Goal: Communication & Community: Answer question/provide support

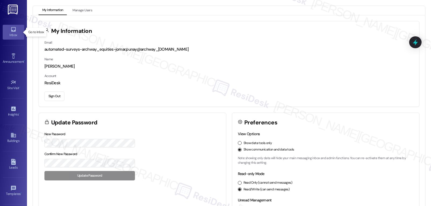
click at [11, 33] on div "Inbox" at bounding box center [13, 34] width 27 height 5
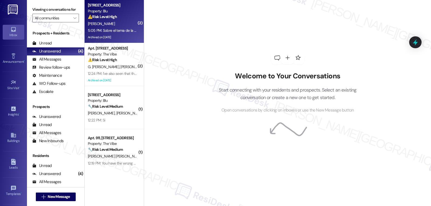
click at [110, 23] on div "[PERSON_NAME]" at bounding box center [112, 23] width 51 height 7
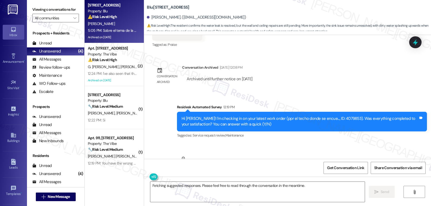
scroll to position [1195, 0]
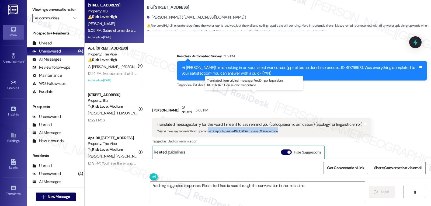
drag, startPoint x: 204, startPoint y: 103, endPoint x: 289, endPoint y: 103, distance: 84.7
click at [289, 128] on div "Original message, translated from Spanish : Perdón por la palabra RECORDARTE,qu…" at bounding box center [260, 131] width 206 height 6
copy sub "Perdón por la palabra RECORDARTE,quise d3cir recordarle"
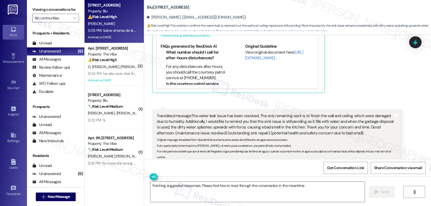
scroll to position [1356, 0]
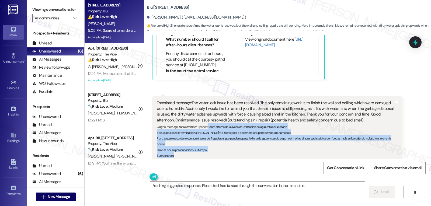
drag, startPoint x: 205, startPoint y: 98, endPoint x: 183, endPoint y: 130, distance: 38.8
click at [183, 130] on div "Translated message: The water leak issue has been resolved. The only remaining …" at bounding box center [277, 129] width 250 height 66
copy sub "Sobre el tema de la avería de la filtración de agua esta solucionado, [PERSON_N…"
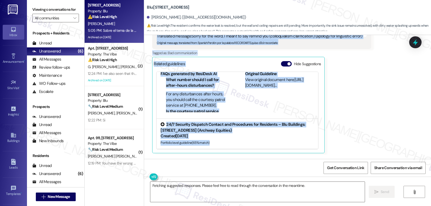
scroll to position [1302, 0]
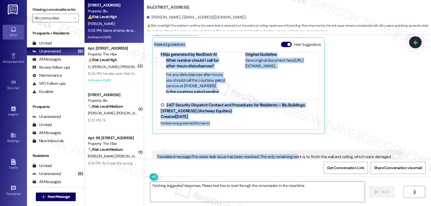
drag, startPoint x: 174, startPoint y: 82, endPoint x: 293, endPoint y: 119, distance: 124.6
click at [293, 119] on div "Lease started [DATE] 8:00 PM Survey, sent via SMS Residesk Automated Survey [DA…" at bounding box center [287, 97] width 287 height 124
click at [351, 77] on div "[PERSON_NAME] Neutral 5:05 PM Translated message: Sorry for the word, I meant t…" at bounding box center [261, 65] width 219 height 137
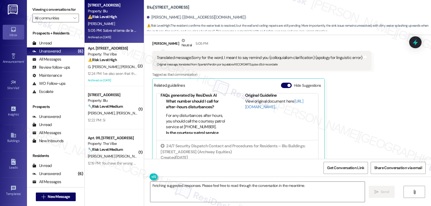
scroll to position [1248, 0]
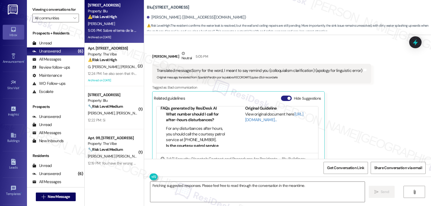
click at [283, 96] on button "Hide Suggestions" at bounding box center [286, 98] width 11 height 5
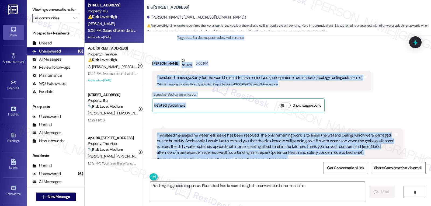
scroll to position [1274, 0]
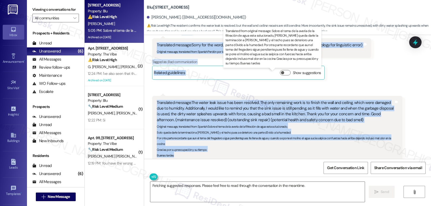
drag, startPoint x: 173, startPoint y: 110, endPoint x: 312, endPoint y: 127, distance: 139.6
click at [312, 127] on div "Lease started [DATE] 8:00 PM Survey, sent via SMS Residesk Automated Survey [DA…" at bounding box center [287, 97] width 287 height 124
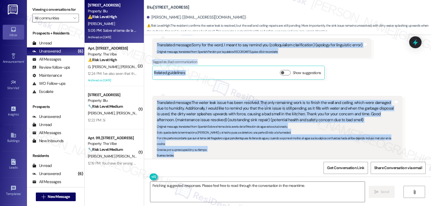
copy div "Loremips Dolorsita Consec 31:13 AD El Seddo! E't incididu ut la etdo magnaa eni…"
click at [252, 192] on textarea "Fetching suggested responses. Please feel free to read through the conversation…" at bounding box center [257, 192] width 215 height 20
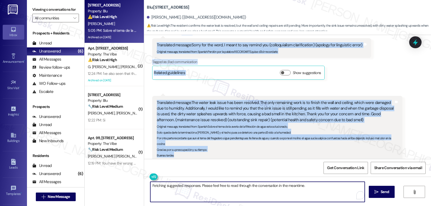
paste textarea "Hi [PERSON_NAME], thank you for the update! I'm glad to hear the leak has been …"
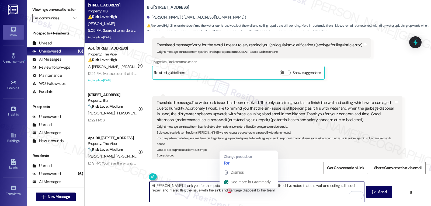
click at [262, 195] on textarea "Hi [PERSON_NAME], thank you for the update! I'm glad to hear the leak has been …" at bounding box center [257, 192] width 215 height 20
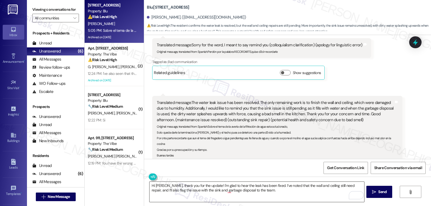
click at [253, 196] on textarea "Hi [PERSON_NAME], thank you for the update! I'm glad to hear the leak has been …" at bounding box center [257, 192] width 215 height 20
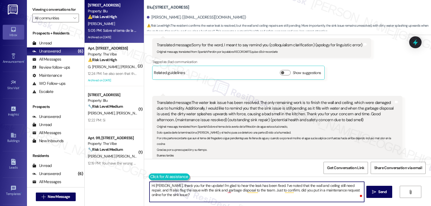
click at [149, 178] on button at bounding box center [169, 177] width 41 height 7
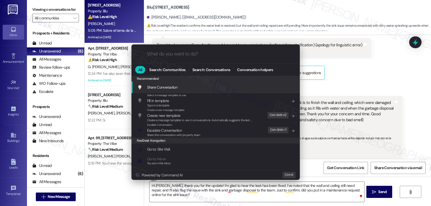
click at [201, 199] on div ".cls-1{fill:#0a055f;}.cls-2{fill:#0cc4c4;} resideskLogoBlueOrange All Search: C…" at bounding box center [215, 103] width 431 height 206
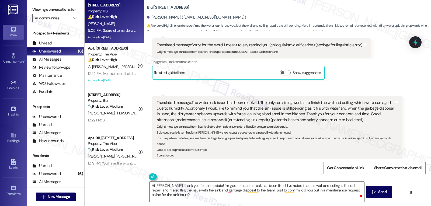
click at [194, 199] on textarea "Hi [PERSON_NAME], thank you for the update! I'm glad to hear the leak has been …" at bounding box center [257, 192] width 215 height 20
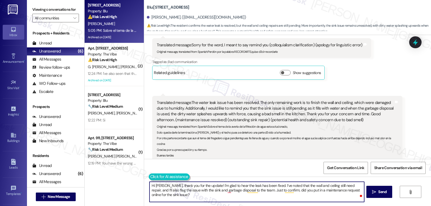
click at [149, 178] on button at bounding box center [169, 177] width 41 height 7
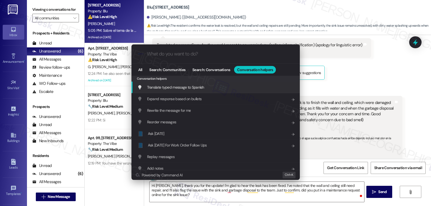
click at [194, 87] on span "Translate typed message to Spanish" at bounding box center [175, 87] width 57 height 5
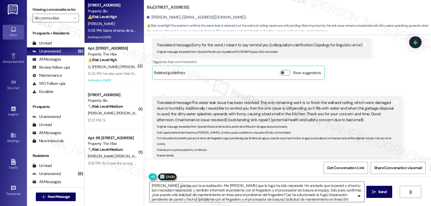
scroll to position [11, 0]
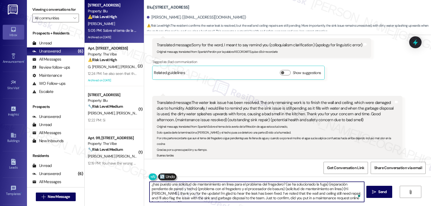
drag, startPoint x: 249, startPoint y: 191, endPoint x: 383, endPoint y: 219, distance: 136.6
click at [383, 206] on html "Inbox Go to Inbox Announcement • Send A Text Announcement Site Visit • Go to Si…" at bounding box center [215, 103] width 431 height 206
drag, startPoint x: 261, startPoint y: 194, endPoint x: 317, endPoint y: 219, distance: 61.4
click at [317, 206] on html "Inbox Go to Inbox Announcement • Send A Text Announcement Site Visit • Go to Si…" at bounding box center [215, 103] width 431 height 206
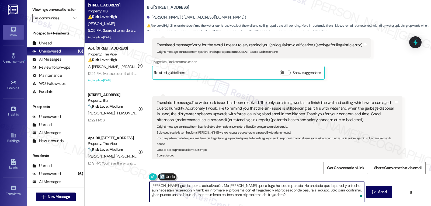
scroll to position [0, 0]
type textarea "[PERSON_NAME], gracias por la actualización. Me [PERSON_NAME] que la fuga ha si…"
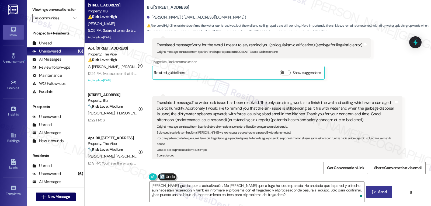
click at [389, 191] on button " Send" at bounding box center [380, 192] width 26 height 12
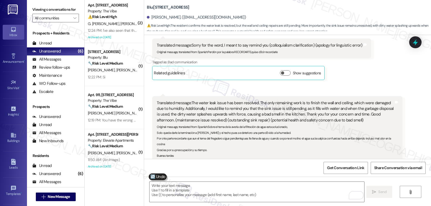
scroll to position [1323, 0]
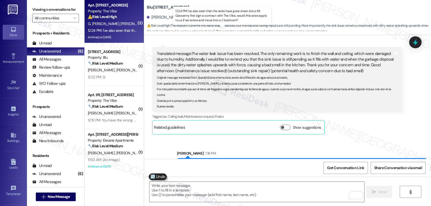
click at [116, 30] on div "12:24 PM: I've also seen that the rates have gone down since Mr. Geovanny first…" at bounding box center [227, 30] width 279 height 5
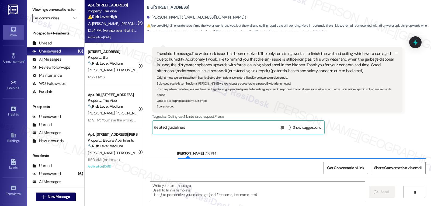
type textarea "Fetching suggested responses. Please feel free to read through the conversation…"
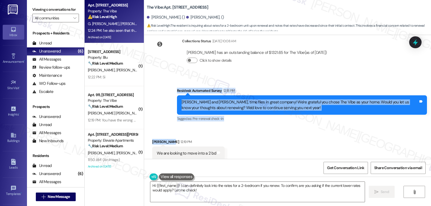
scroll to position [3056, 0]
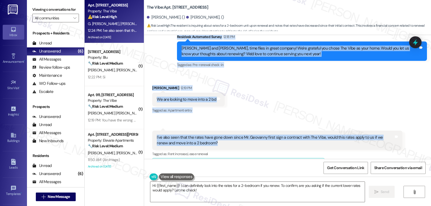
drag, startPoint x: 172, startPoint y: 73, endPoint x: 297, endPoint y: 127, distance: 136.1
click at [297, 126] on div "Lease started [DATE] 7:00 PM Sent via SMS [PERSON_NAME] (ResiDesk) [DATE] 12:39…" at bounding box center [287, 97] width 287 height 124
copy div "Residesk Automated Survey 12:18 PM [PERSON_NAME] and [PERSON_NAME], time flies …"
click at [212, 195] on textarea "Hi {{first_name}}! I can definitely look into the rates for a 2-bedroom if you …" at bounding box center [257, 192] width 215 height 20
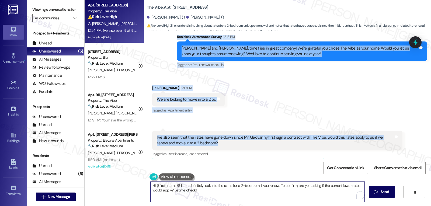
paste textarea "[PERSON_NAME], thank you for sharing that! I completely understand your interes…"
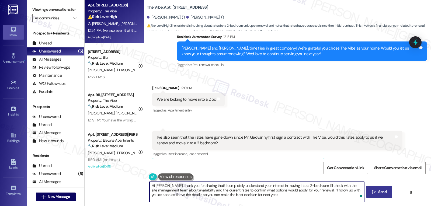
type textarea "Hi [PERSON_NAME], thank you for sharing that! I completely understand your inte…"
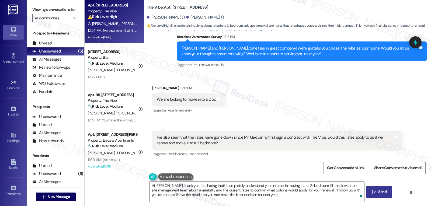
click at [379, 193] on span "Send" at bounding box center [383, 192] width 8 height 6
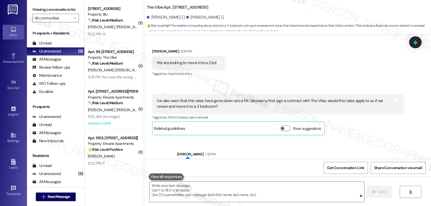
scroll to position [3105, 0]
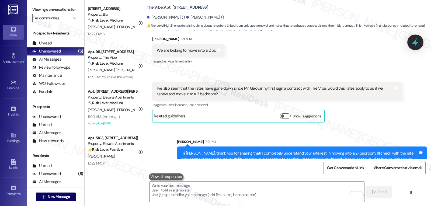
click at [417, 40] on icon at bounding box center [415, 42] width 9 height 9
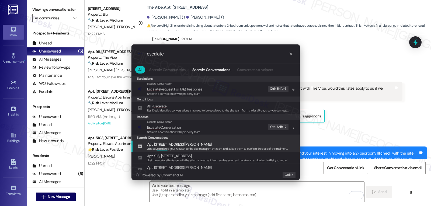
type input "escalate"
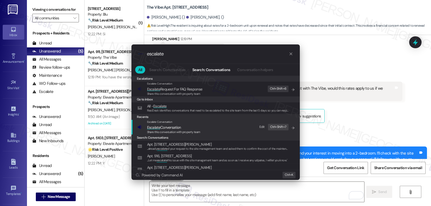
click at [176, 132] on span "Share this conversation with property team" at bounding box center [173, 132] width 53 height 4
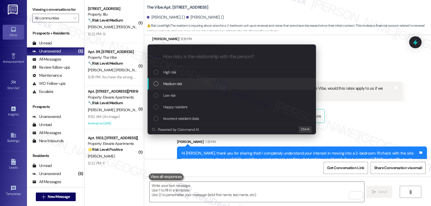
click at [184, 84] on div "Medium risk" at bounding box center [233, 84] width 158 height 6
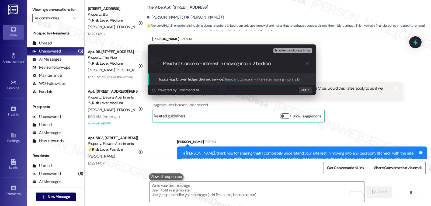
type input "Resident Concern - interest in moving into a 2 bedroom"
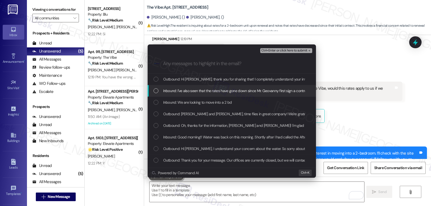
click at [182, 88] on span "Inbound: I've also seen that the rates have gone down since Mr. Geovanny first …" at bounding box center [302, 91] width 278 height 6
click at [177, 98] on div "Inbound: We are looking to move into a 2 bd" at bounding box center [232, 103] width 168 height 12
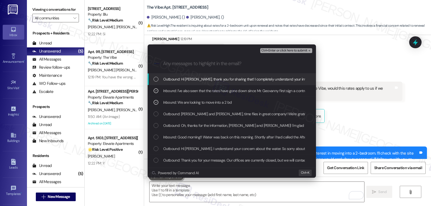
click at [285, 51] on span "Ctrl+Enter or click here to submit" at bounding box center [285, 51] width 46 height 4
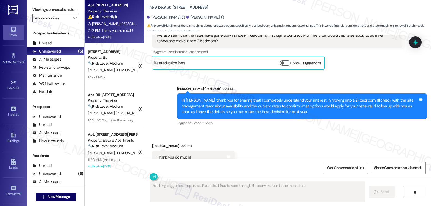
scroll to position [3159, 0]
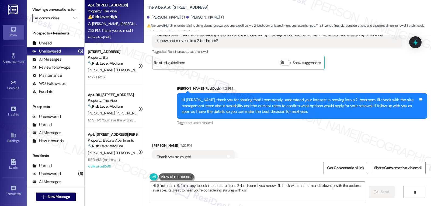
click at [152, 143] on div "[PERSON_NAME] 7:22 PM" at bounding box center [193, 147] width 82 height 8
copy div "[PERSON_NAME]"
click at [179, 198] on textarea "Hi {{first_name}}, I'm happy to look into the rates for a 2-bedroom if you rene…" at bounding box center [257, 192] width 215 height 20
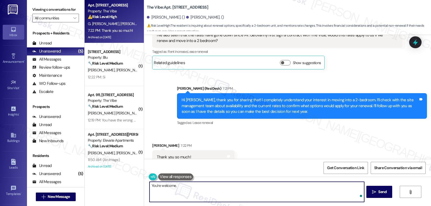
paste textarea "[PERSON_NAME]"
type textarea "You're welcome, [PERSON_NAME]!"
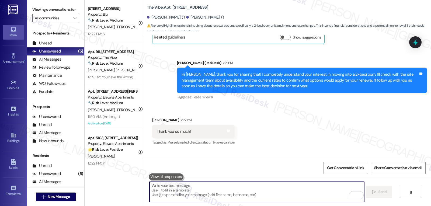
scroll to position [3197, 0]
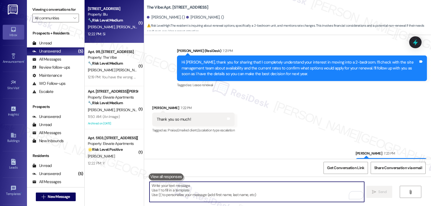
click at [114, 30] on div "[PERSON_NAME] [PERSON_NAME]" at bounding box center [112, 27] width 51 height 7
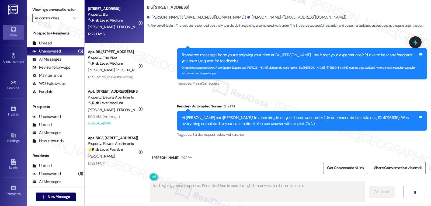
scroll to position [676, 0]
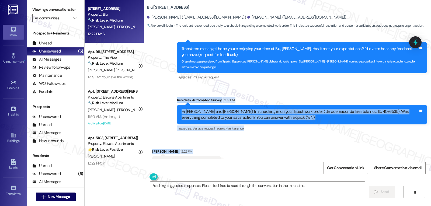
drag, startPoint x: 172, startPoint y: 72, endPoint x: 204, endPoint y: 135, distance: 70.7
click at [204, 135] on div "Lease started [DATE] 7:00 PM Survey, sent via SMS Residesk Automated Survey [DA…" at bounding box center [287, 97] width 287 height 124
copy div "Residesk Automated Survey 12:19 PM Hi [PERSON_NAME] and [PERSON_NAME]! I'm chec…"
click at [231, 192] on textarea "Fetching suggested responses. Please feel free to read through the conversation…" at bounding box center [257, 192] width 215 height 20
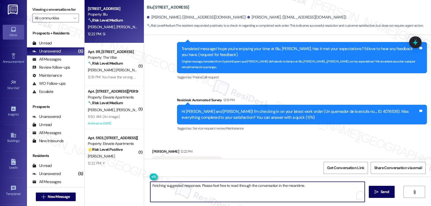
paste textarea "Thanks for confirming, [PERSON_NAME]! Glad to hear everything’s working now. Le…"
click at [313, 186] on textarea "Thanks for confirming, [PERSON_NAME]! Glad to hear everything’s working now. Le…" at bounding box center [257, 192] width 215 height 20
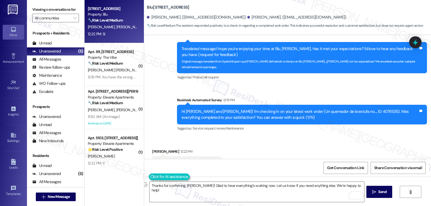
click at [149, 178] on button at bounding box center [169, 177] width 41 height 7
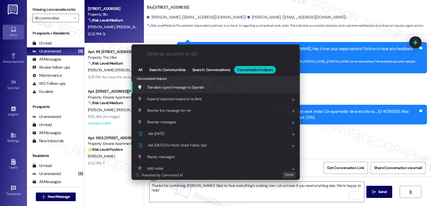
click at [190, 87] on span "Translate typed message to Spanish" at bounding box center [175, 87] width 57 height 5
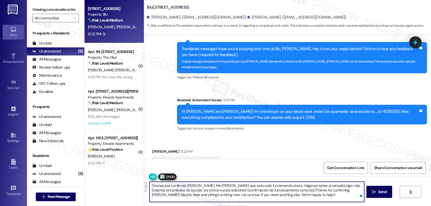
drag, startPoint x: 184, startPoint y: 192, endPoint x: 431, endPoint y: 219, distance: 248.4
click at [431, 206] on html "Inbox Go to Inbox Announcement • Send A Text Announcement Site Visit • Go to Si…" at bounding box center [215, 103] width 431 height 206
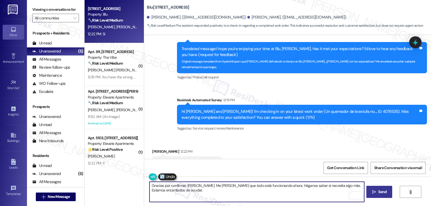
type textarea "Gracias por confirmar, [PERSON_NAME]. Me [PERSON_NAME] que todo está funcionand…"
click at [380, 194] on span "Send" at bounding box center [383, 192] width 8 height 6
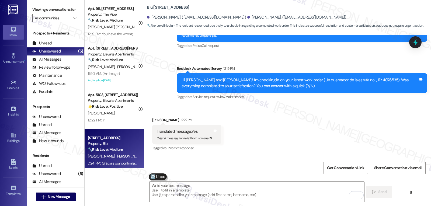
scroll to position [719, 0]
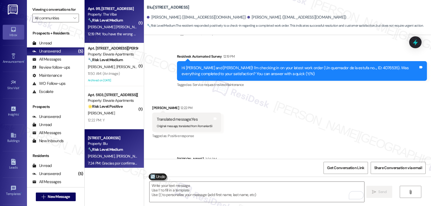
click at [117, 36] on div "12:19 PM: You have the wrong number. Please update your records and remove this…" at bounding box center [112, 34] width 51 height 7
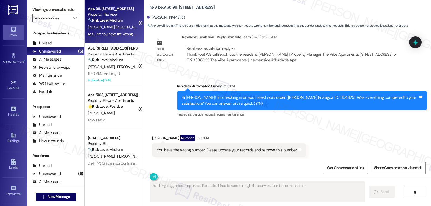
scroll to position [322, 0]
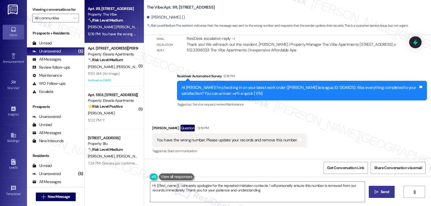
type textarea "Hi {{first_name}}, I sincerely apologize for the repeated mistaken contacts. I …"
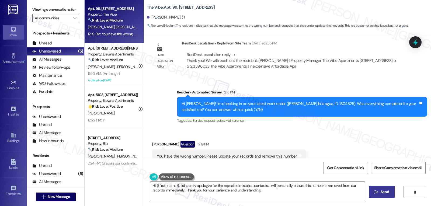
scroll to position [323, 0]
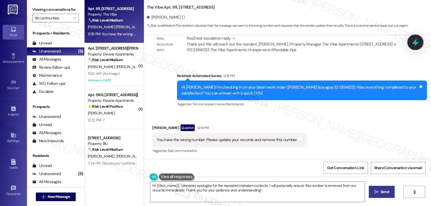
click at [413, 44] on icon at bounding box center [415, 42] width 9 height 9
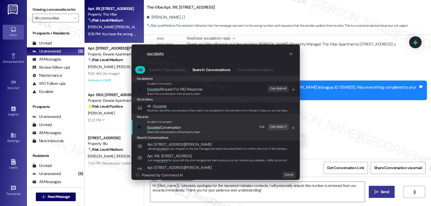
type input "escalate"
click at [192, 130] on span "Share this conversation with property team" at bounding box center [173, 132] width 53 height 4
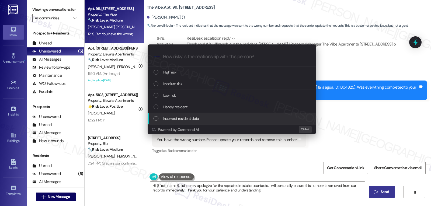
click at [191, 118] on span "Incorrect resident data" at bounding box center [181, 119] width 36 height 6
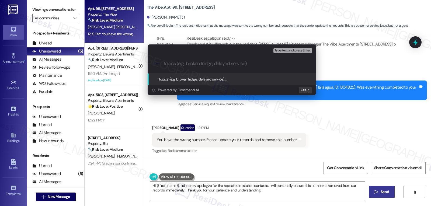
type input "W"
type input "Wrong Number for [PERSON_NAME]"
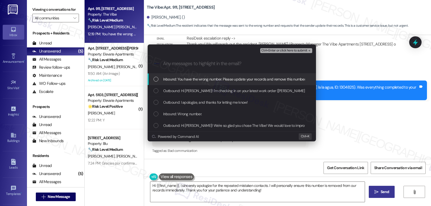
click at [202, 80] on span "Inbound: You have the wrong number. Please update your records and remove this …" at bounding box center [234, 79] width 143 height 6
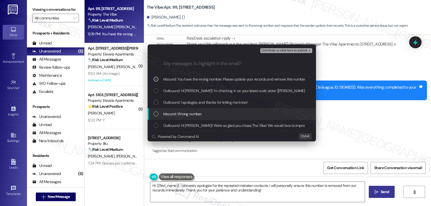
click at [201, 113] on span "Inbound: Wrong number." at bounding box center [182, 114] width 39 height 6
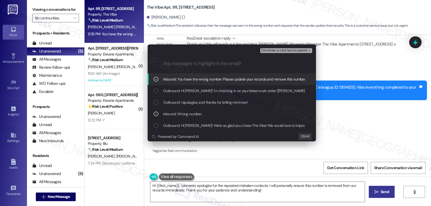
click at [280, 51] on span "Ctrl+Enter or click here to submit" at bounding box center [285, 51] width 46 height 4
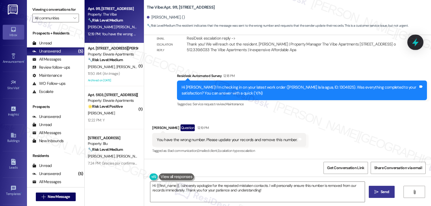
click at [415, 42] on icon at bounding box center [415, 42] width 6 height 8
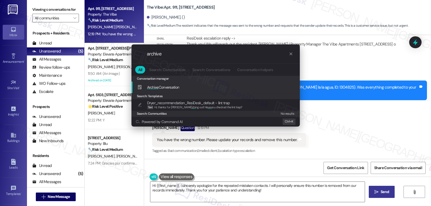
type input "archive"
click at [176, 87] on span "Archive Conversation" at bounding box center [163, 87] width 32 height 5
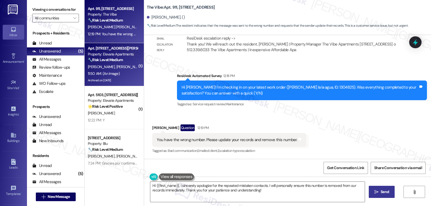
click at [121, 63] on div "🔧 Risk Level: Medium The message is a notice about a temporary water service in…" at bounding box center [113, 60] width 50 height 6
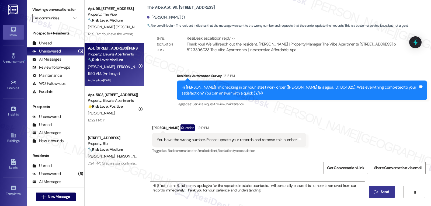
type textarea "Fetching suggested responses. Please feel free to read through the conversation…"
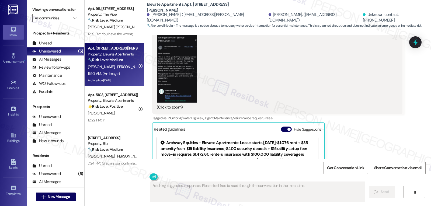
scroll to position [1509, 0]
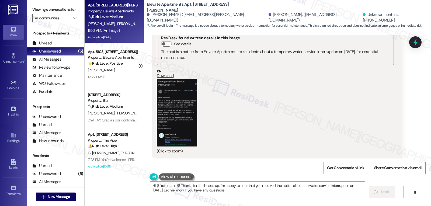
type textarea "Hi {{first_name}}! Thanks for the heads up. I'm happy to hear that you received…"
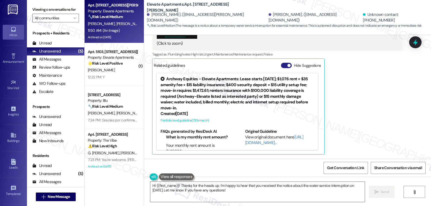
click at [281, 65] on button "Hide Suggestions" at bounding box center [286, 65] width 11 height 5
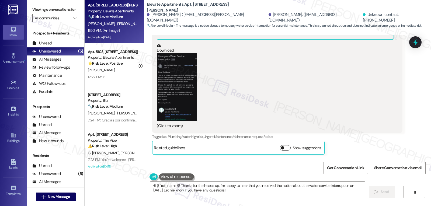
scroll to position [1426, 0]
click at [170, 76] on button "Zoom image" at bounding box center [177, 87] width 40 height 68
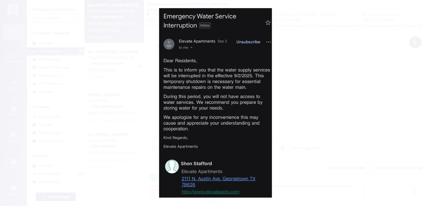
click at [300, 93] on button "Unzoom image" at bounding box center [215, 103] width 431 height 206
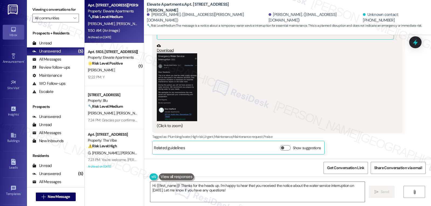
scroll to position [1319, 0]
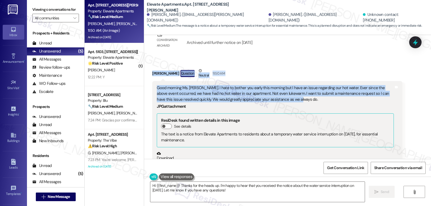
drag, startPoint x: 146, startPoint y: 74, endPoint x: 334, endPoint y: 99, distance: 189.6
click at [334, 99] on div "Received via SMS [PERSON_NAME] Question Neutral 11:50 AM Good morning Ms. [PERS…" at bounding box center [277, 165] width 258 height 203
copy div "[PERSON_NAME] Question Neutral 11:50 AM Good morning Ms. [PERSON_NAME]. I hate …"
click at [412, 41] on icon at bounding box center [415, 42] width 9 height 9
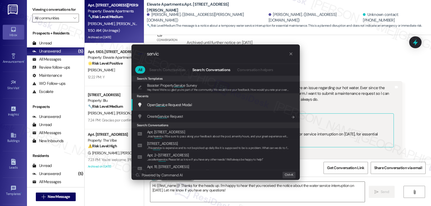
type input "servic"
click at [406, 98] on div ".cls-1{fill:#0a055f;}.cls-2{fill:#0cc4c4;} resideskLogoBlueOrange servic All Se…" at bounding box center [215, 103] width 431 height 206
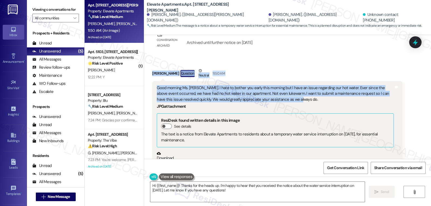
drag, startPoint x: 147, startPoint y: 73, endPoint x: 298, endPoint y: 99, distance: 153.4
click at [298, 99] on div "Received via SMS [PERSON_NAME] Question Neutral 11:50 AM Good morning Ms. [PERS…" at bounding box center [277, 165] width 258 height 203
copy div "[PERSON_NAME] Question Neutral 11:50 AM Good morning Ms. [PERSON_NAME]. I hate …"
click at [239, 193] on textarea "Hi {{first_name}}! Thanks for the heads up. I'm happy to hear that you received…" at bounding box center [257, 192] width 215 height 20
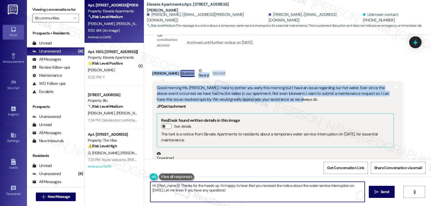
paste textarea "[PERSON_NAME] Question Neutral 11:50 AM Good morning Ms. [PERSON_NAME]. I hate …"
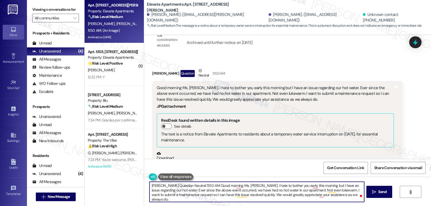
click at [228, 190] on textarea "[PERSON_NAME] Question Neutral 11:50 AM Good morning Ms. [PERSON_NAME]. I hate …" at bounding box center [257, 192] width 215 height 20
paste textarea ", thank you for letting me know, and please don’t worry — you’re never a bother…"
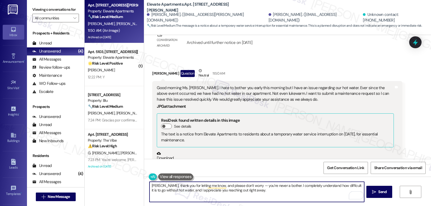
click at [247, 185] on textarea "[PERSON_NAME], thank you for letting me know, and please don’t worry — you’re n…" at bounding box center [257, 192] width 215 height 20
click at [267, 190] on textarea "Hello [PERSON_NAME], thank you for letting me know, and please don’t worry. You…" at bounding box center [257, 192] width 215 height 20
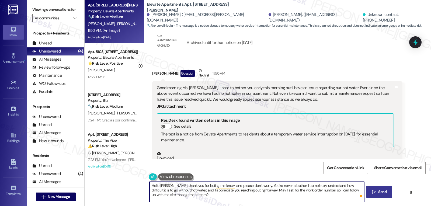
type textarea "Hello [PERSON_NAME], thank you for letting me know, and please don’t worry. You…"
click at [386, 191] on span "Send" at bounding box center [383, 192] width 8 height 6
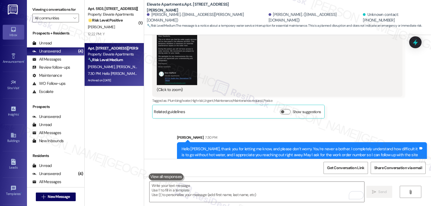
scroll to position [1475, 0]
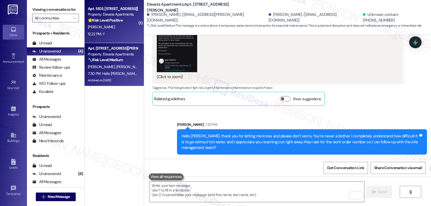
click at [103, 34] on div "12:22 PM: Y 12:22 PM: Y" at bounding box center [112, 34] width 51 height 7
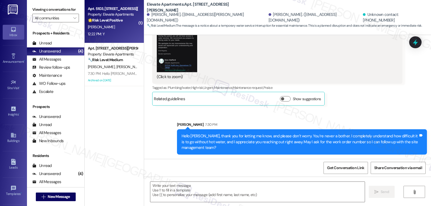
type textarea "Fetching suggested responses. Please feel free to read through the conversation…"
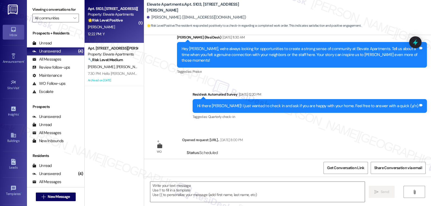
type textarea "Fetching suggested responses. Please feel free to read through the conversation…"
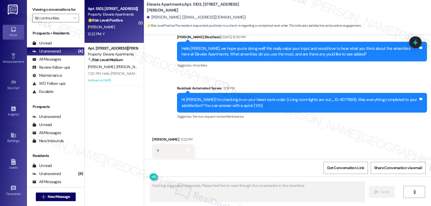
scroll to position [374, 0]
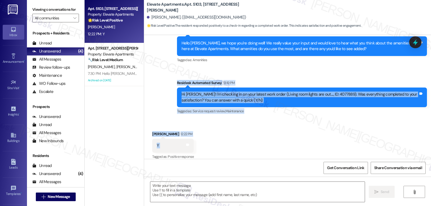
drag, startPoint x: 173, startPoint y: 77, endPoint x: 206, endPoint y: 136, distance: 68.1
click at [199, 143] on div "Lease started [DATE] 7:00 PM Survey, sent via SMS Residesk Automated Survey [DA…" at bounding box center [287, 97] width 287 height 124
copy div "Residesk Automated Survey 12:19 PM Hi [PERSON_NAME]! I'm checking in on your la…"
click at [211, 197] on textarea at bounding box center [257, 192] width 215 height 20
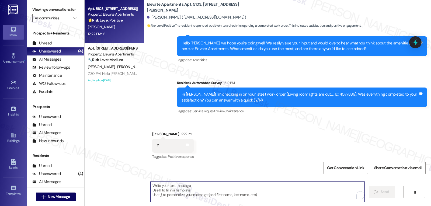
paste textarea "Great to hear, [PERSON_NAME]! Thanks for confirming. If anything else comes up,…"
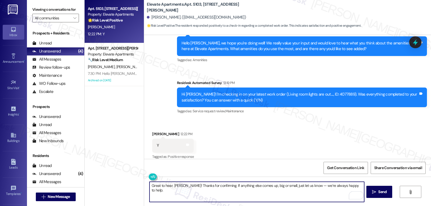
click at [301, 187] on textarea "Great to hear, [PERSON_NAME]! Thanks for confirming. If anything else comes up,…" at bounding box center [257, 192] width 215 height 20
click at [347, 188] on textarea "Great to hear, [PERSON_NAME]! Thanks for confirming. If anything else comes up,…" at bounding box center [257, 192] width 215 height 20
type textarea "Great to hear, [PERSON_NAME]! Thanks for confirming. If anything else comes up,…"
click at [384, 191] on span "Send" at bounding box center [383, 192] width 8 height 6
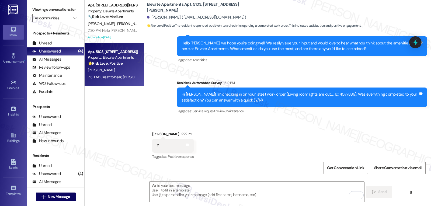
scroll to position [412, 0]
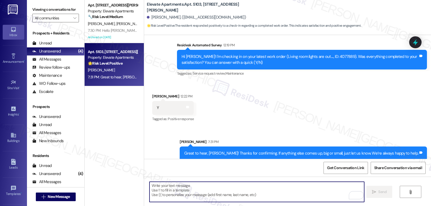
click at [304, 195] on textarea "To enrich screen reader interactions, please activate Accessibility in Grammarl…" at bounding box center [257, 192] width 215 height 20
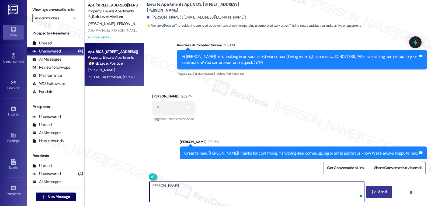
paste textarea "how’s everything going for you at {{property}}? Has it met your expectations so…"
type textarea "[PERSON_NAME], how’s everything going for you at {{property}}? Has it met your …"
click at [380, 196] on button " Send" at bounding box center [380, 192] width 26 height 12
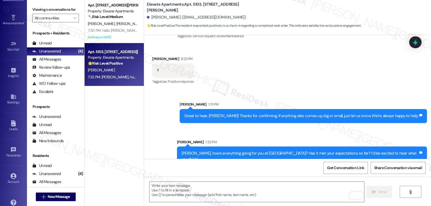
scroll to position [51, 0]
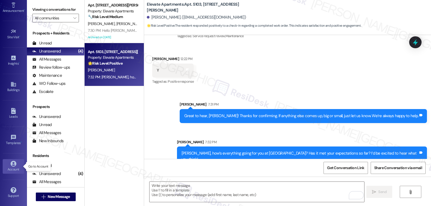
click at [12, 167] on div "Account" at bounding box center [13, 169] width 27 height 5
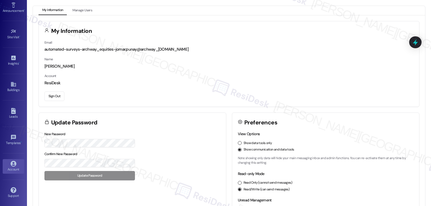
click at [56, 99] on button "Sign Out" at bounding box center [54, 96] width 20 height 9
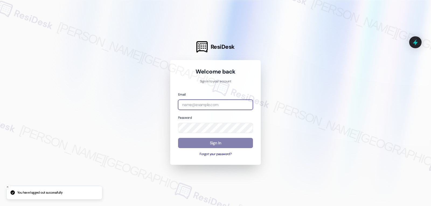
click at [236, 104] on input "email" at bounding box center [215, 105] width 75 height 11
click at [211, 107] on input "email" at bounding box center [215, 105] width 75 height 11
paste input "[EMAIL_ADDRESS][DOMAIN_NAME]"
type input "[EMAIL_ADDRESS][DOMAIN_NAME]"
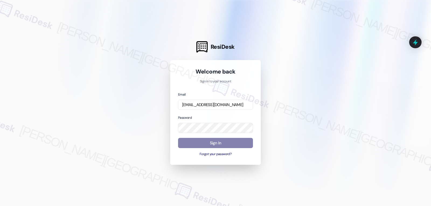
scroll to position [0, 0]
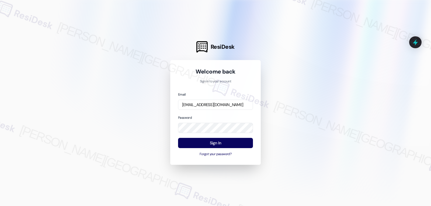
click at [209, 118] on div "Password" at bounding box center [215, 124] width 75 height 19
click at [211, 145] on button "Sign In" at bounding box center [215, 143] width 75 height 11
